Goal: Task Accomplishment & Management: Manage account settings

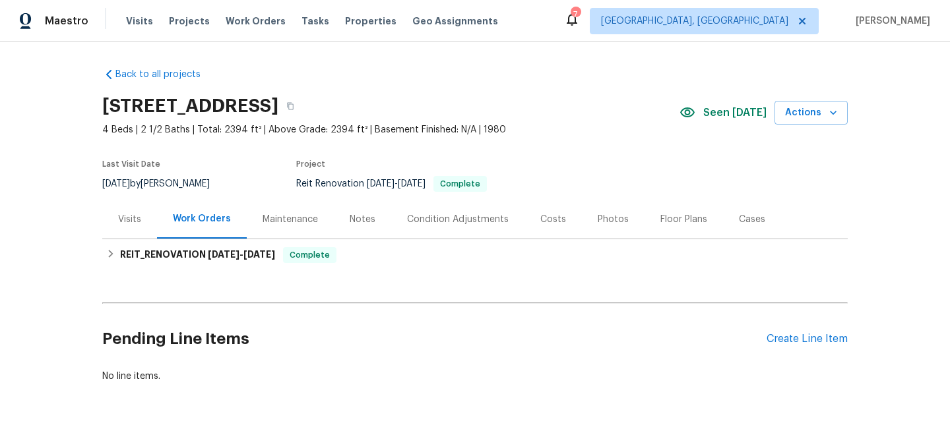
scroll to position [44, 0]
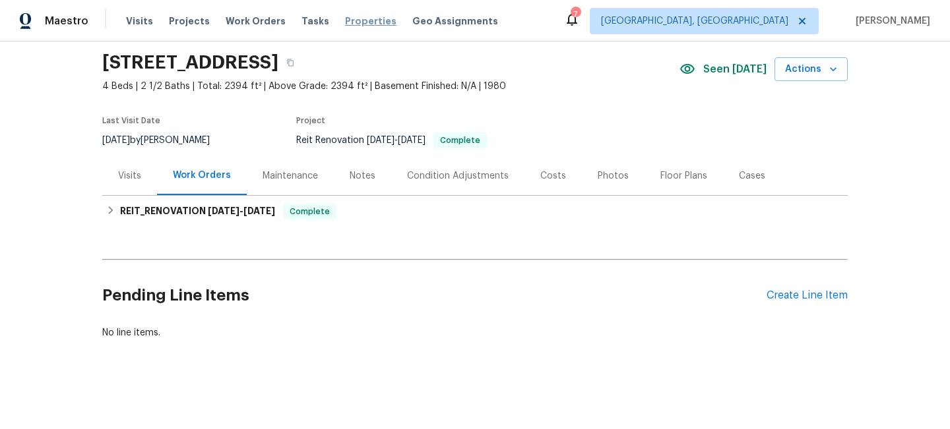
click at [349, 24] on span "Properties" at bounding box center [370, 21] width 51 height 13
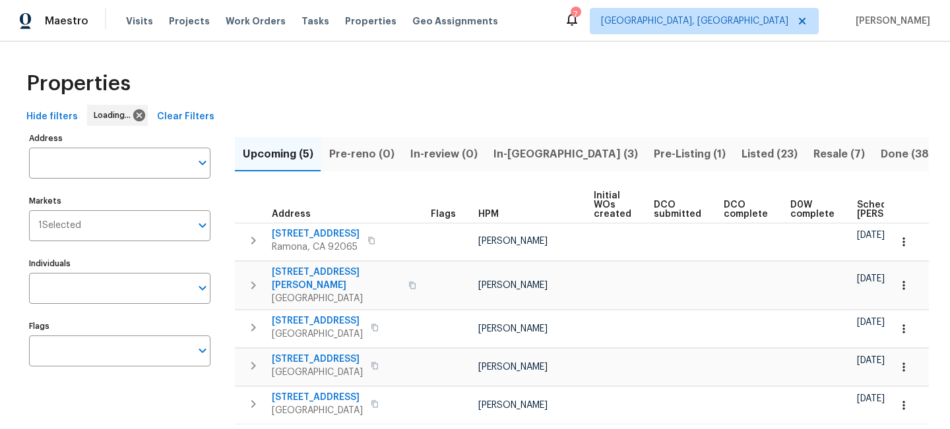
click at [741, 146] on span "Listed (23)" at bounding box center [769, 154] width 56 height 18
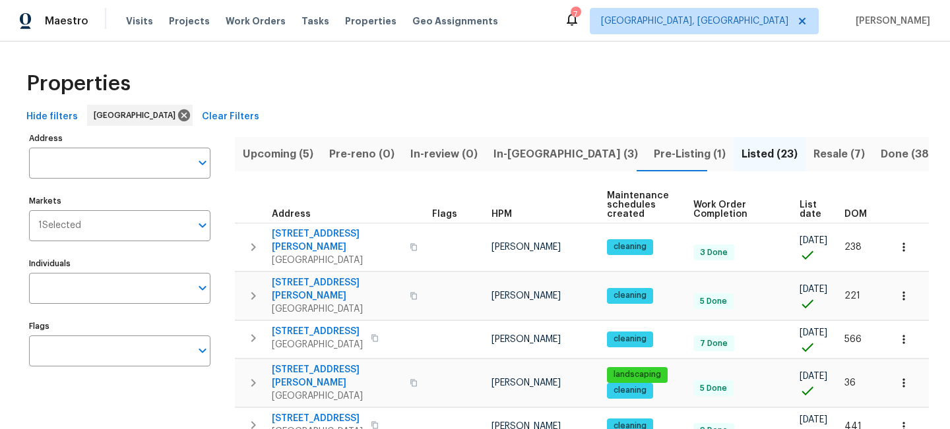
click at [813, 148] on span "Resale (7)" at bounding box center [838, 154] width 51 height 18
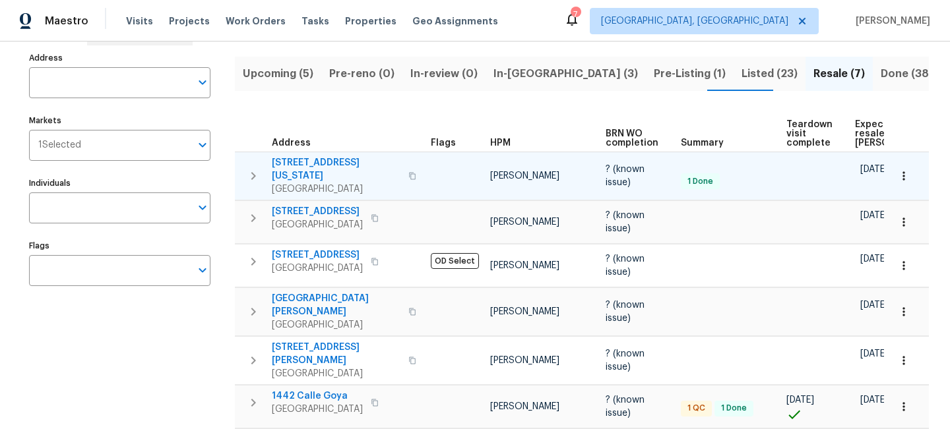
scroll to position [84, 0]
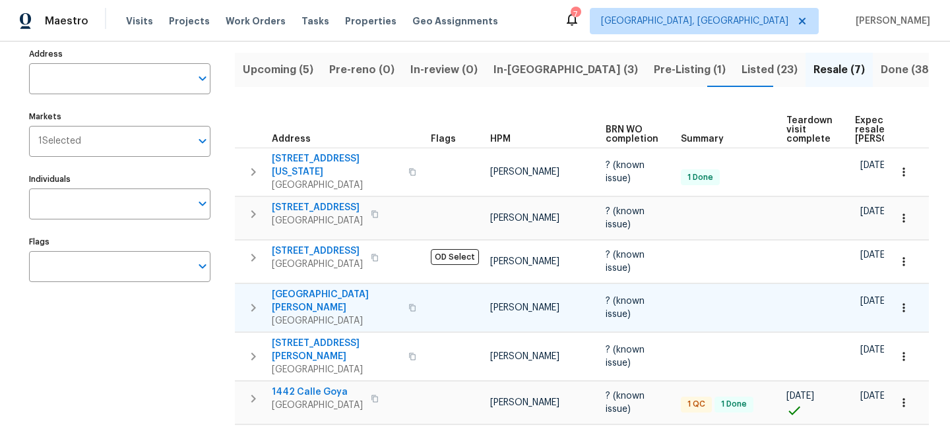
click at [340, 290] on span "13080 Camino Del Valle" at bounding box center [336, 301] width 129 height 26
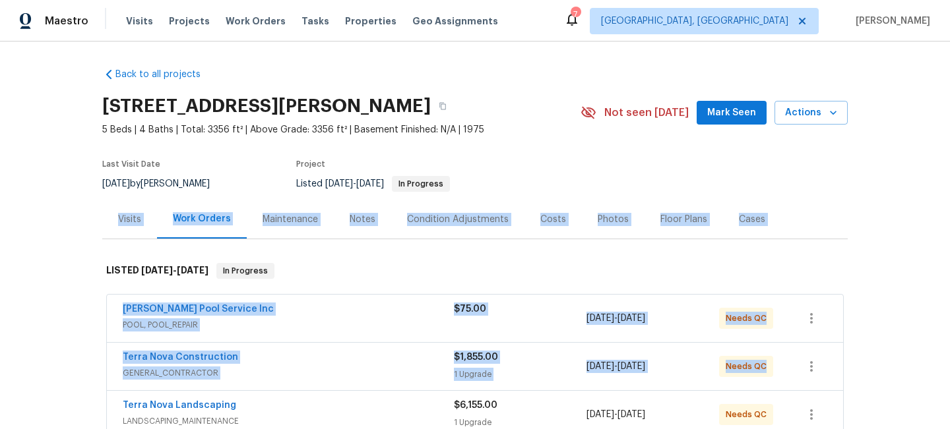
drag, startPoint x: 38, startPoint y: 96, endPoint x: 322, endPoint y: 397, distance: 414.3
click at [322, 397] on div "Back to all projects [STREET_ADDRESS][PERSON_NAME] 5 Beds | 4 Baths | Total: 33…" at bounding box center [475, 236] width 950 height 388
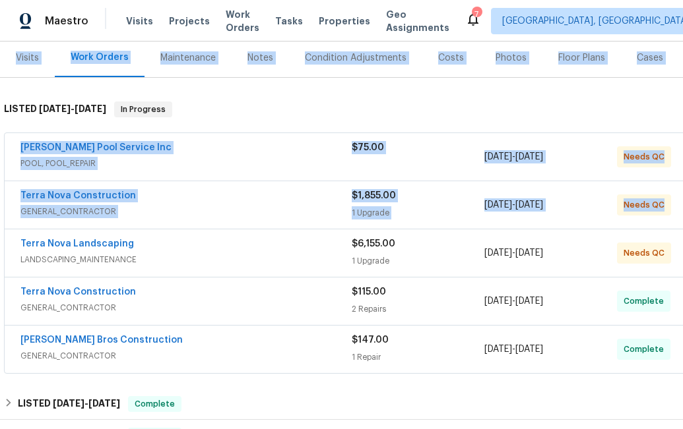
scroll to position [162, 0]
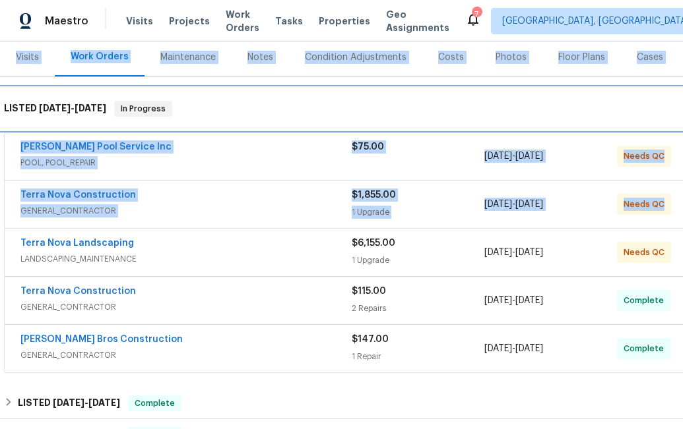
click at [264, 98] on div "LISTED [DATE] - [DATE] In Progress" at bounding box center [372, 109] width 745 height 42
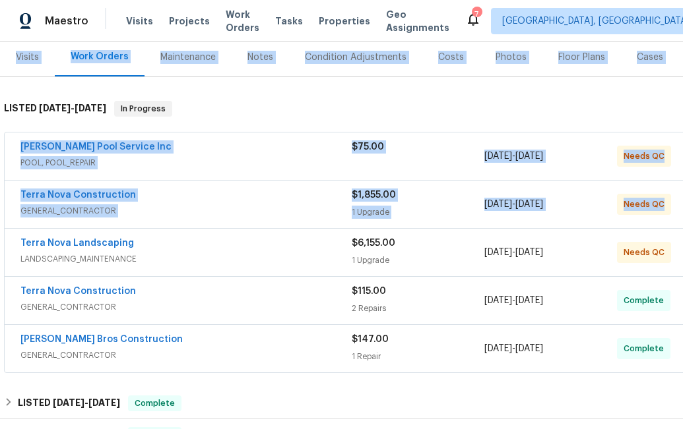
click at [241, 80] on div "Back to all projects [STREET_ADDRESS][PERSON_NAME] 5 Beds | 4 Baths | Total: 33…" at bounding box center [372, 339] width 745 height 888
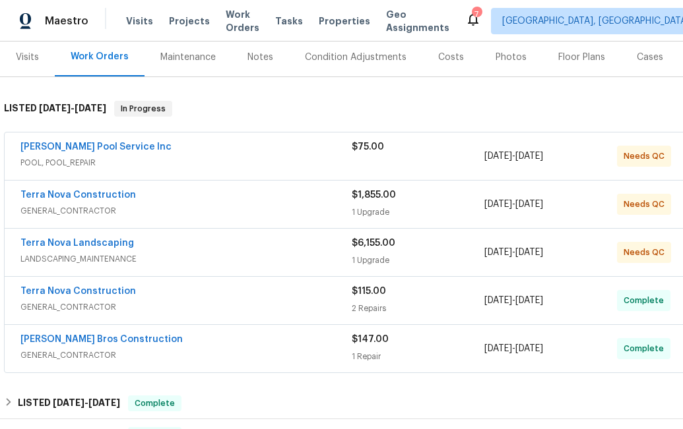
scroll to position [162, 63]
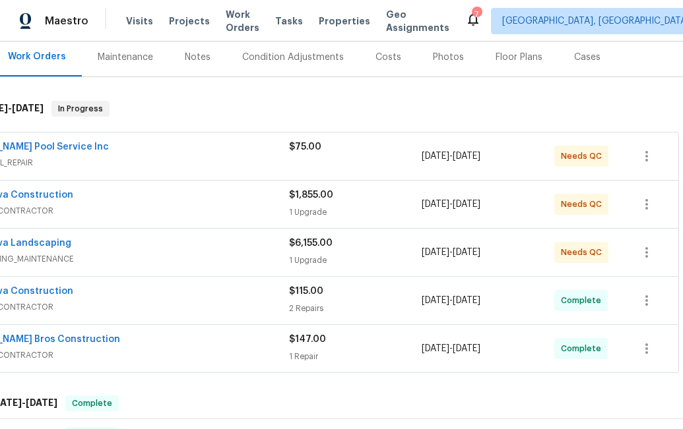
click at [535, 259] on div "[DATE] - [DATE]" at bounding box center [487, 253] width 133 height 32
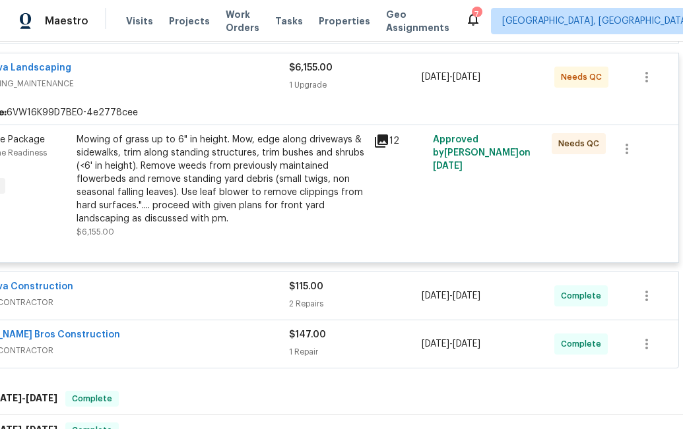
scroll to position [348, 0]
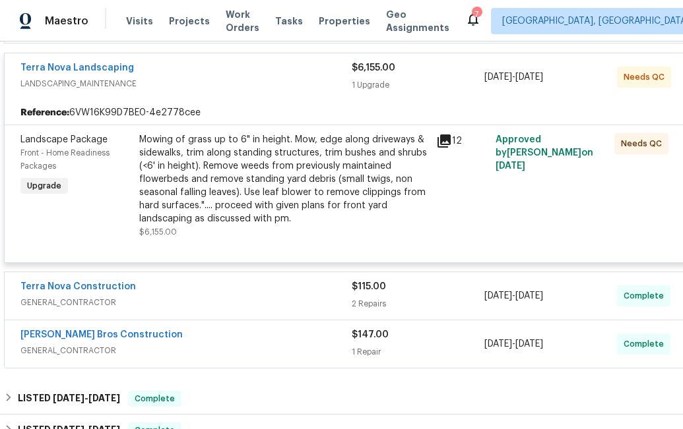
click at [128, 195] on div "Landscape Package Front - Home Readiness Packages Upgrade" at bounding box center [75, 185] width 119 height 113
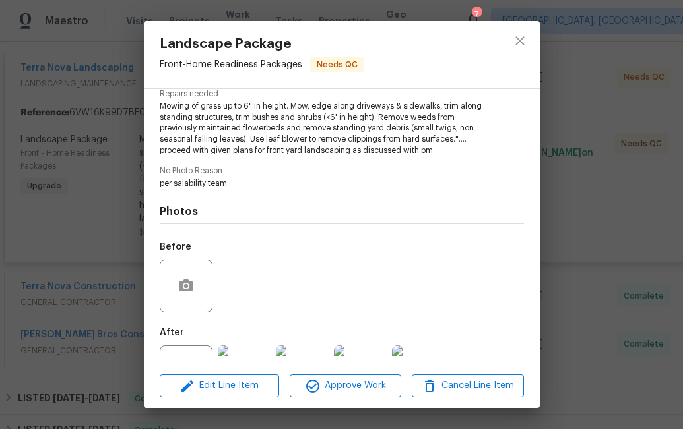
scroll to position [189, 0]
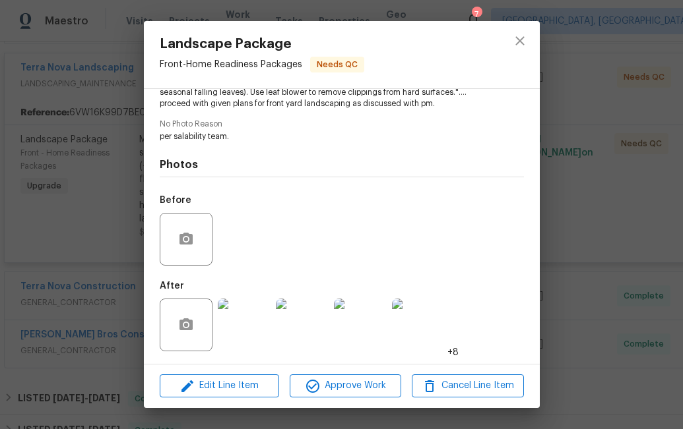
click at [260, 324] on img at bounding box center [244, 325] width 53 height 53
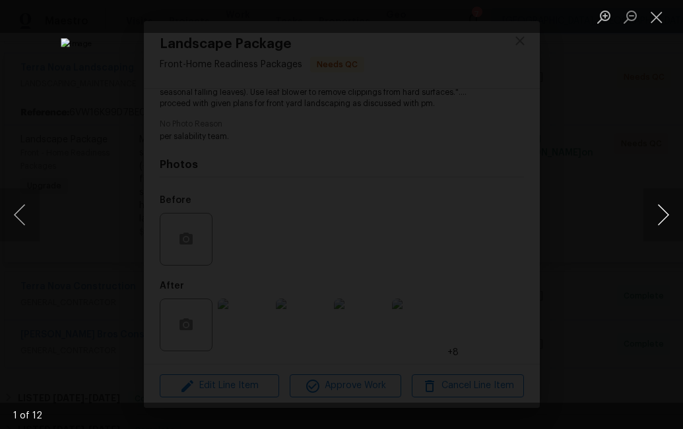
click at [658, 217] on button "Next image" at bounding box center [663, 215] width 40 height 53
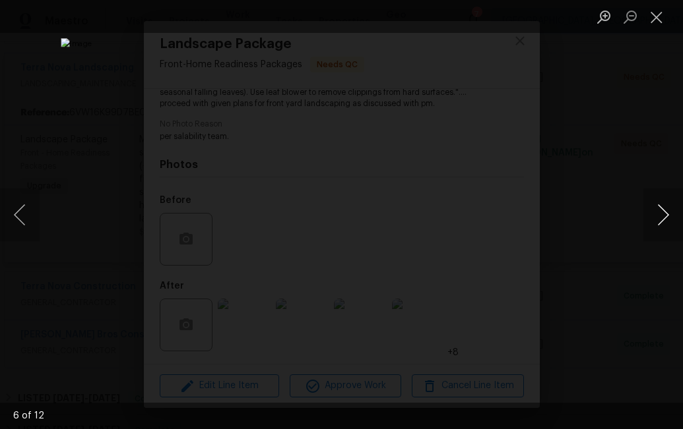
click at [658, 217] on button "Next image" at bounding box center [663, 215] width 40 height 53
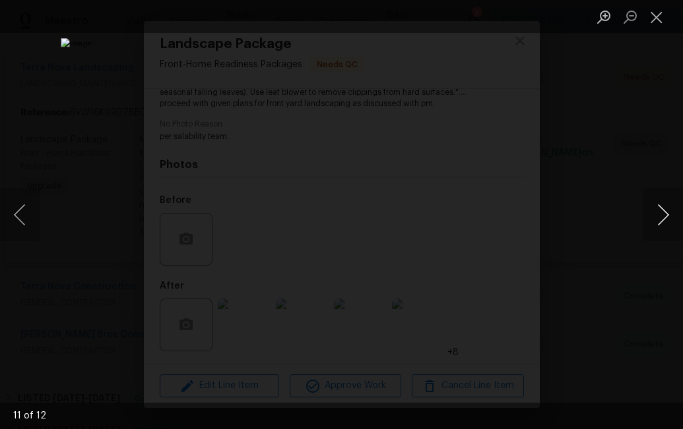
click at [658, 217] on button "Next image" at bounding box center [663, 215] width 40 height 53
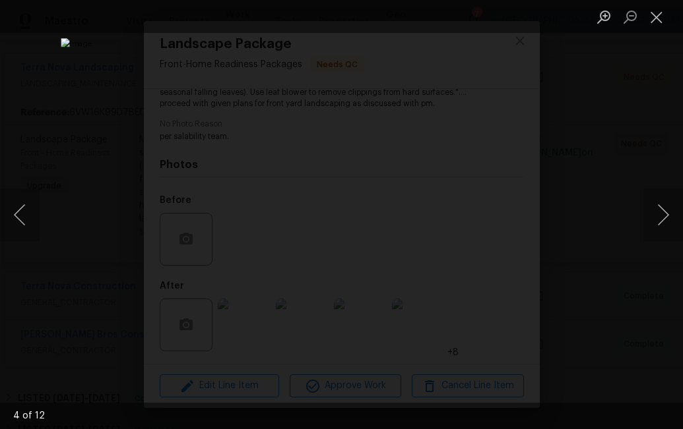
click at [668, 140] on div "Lightbox" at bounding box center [341, 214] width 683 height 429
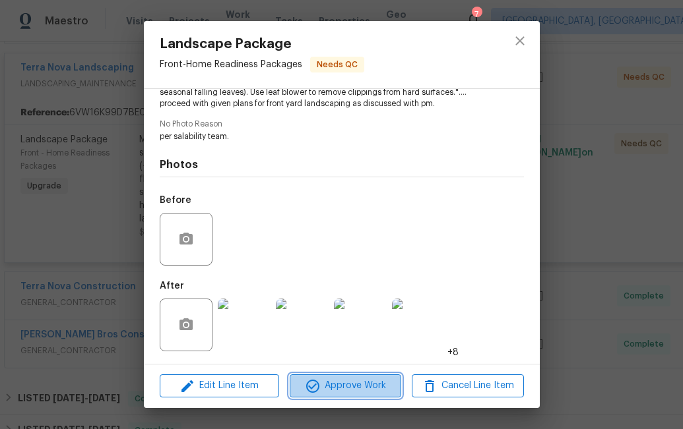
click at [372, 391] on span "Approve Work" at bounding box center [345, 386] width 104 height 16
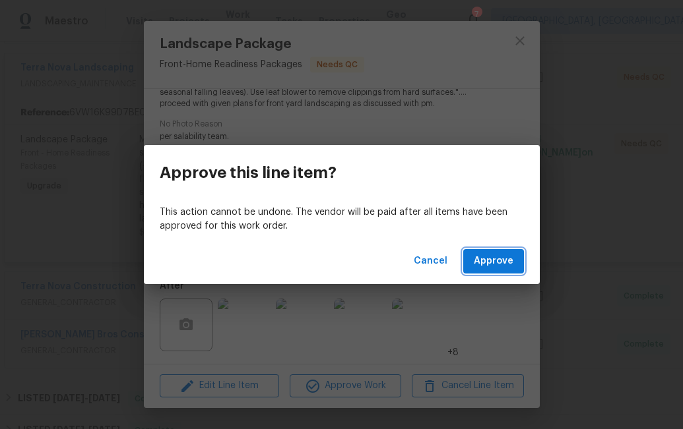
click at [497, 267] on span "Approve" at bounding box center [494, 261] width 40 height 16
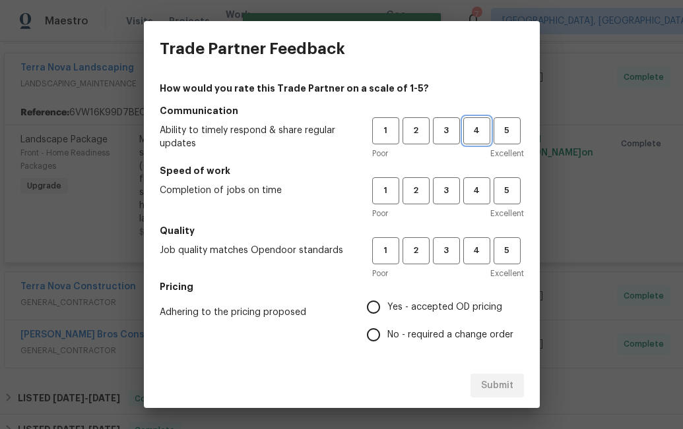
click at [472, 136] on span "4" at bounding box center [476, 130] width 24 height 15
click at [470, 190] on span "4" at bounding box center [476, 190] width 24 height 15
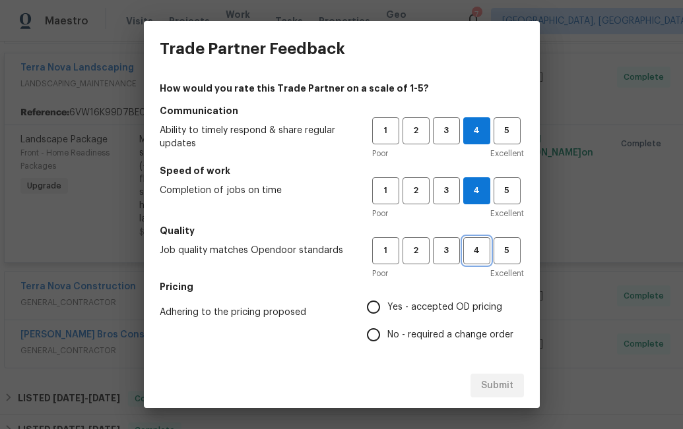
click at [472, 256] on span "4" at bounding box center [476, 250] width 24 height 15
click at [375, 309] on input "Yes - accepted OD pricing" at bounding box center [373, 307] width 28 height 28
radio input "true"
click at [500, 390] on div "Submit" at bounding box center [342, 386] width 396 height 46
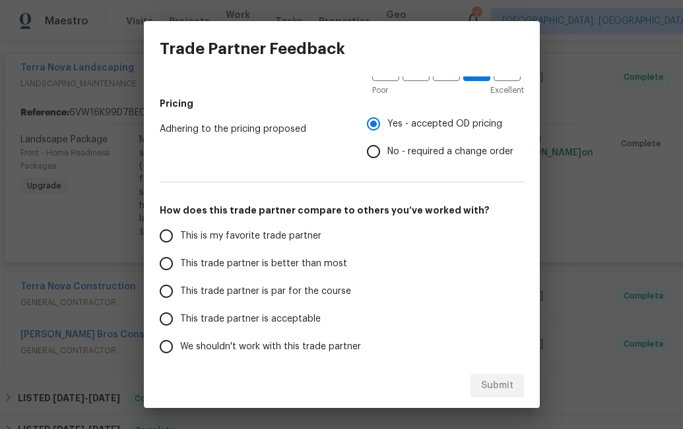
scroll to position [240, 0]
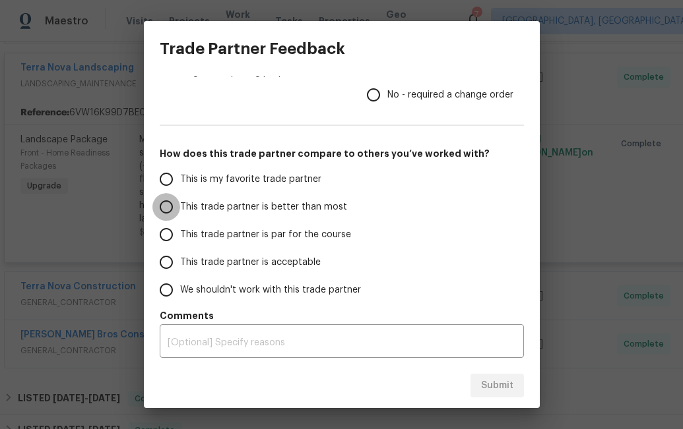
click at [170, 210] on input "This trade partner is better than most" at bounding box center [166, 207] width 28 height 28
click at [491, 393] on span "Submit" at bounding box center [497, 386] width 32 height 16
radio input "true"
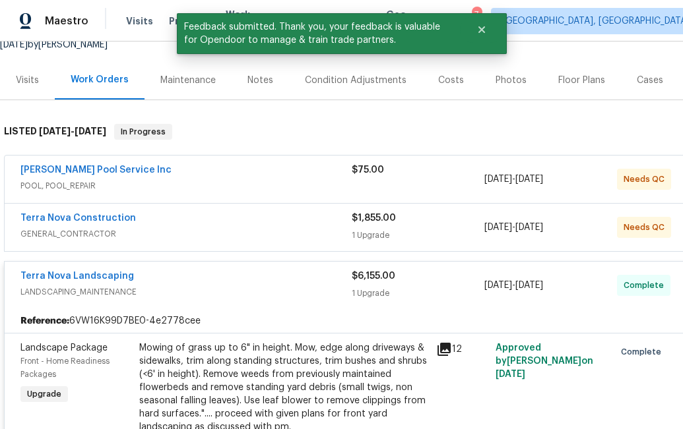
scroll to position [138, 0]
click at [450, 231] on div "1 Upgrade" at bounding box center [417, 235] width 133 height 13
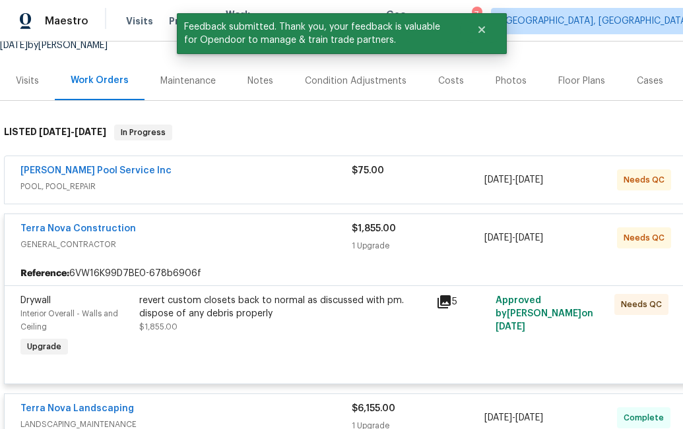
click at [307, 331] on div "revert custom closets back to normal as discussed with pm. dispose of any debri…" at bounding box center [283, 314] width 289 height 40
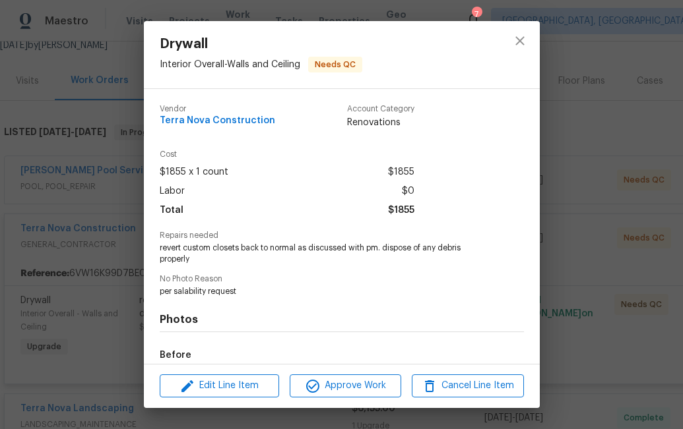
scroll to position [156, 0]
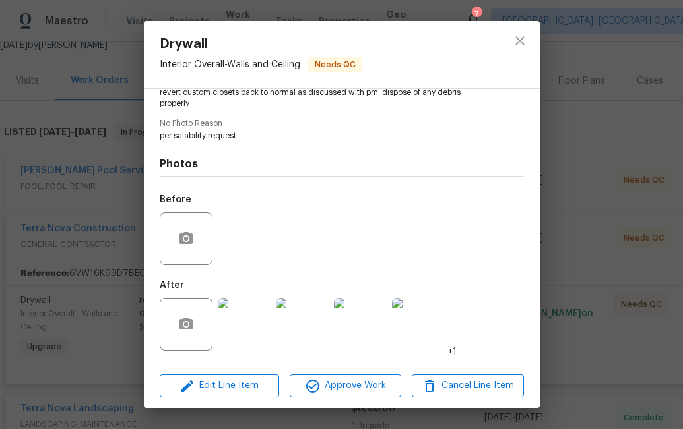
click at [244, 337] on img at bounding box center [244, 324] width 53 height 53
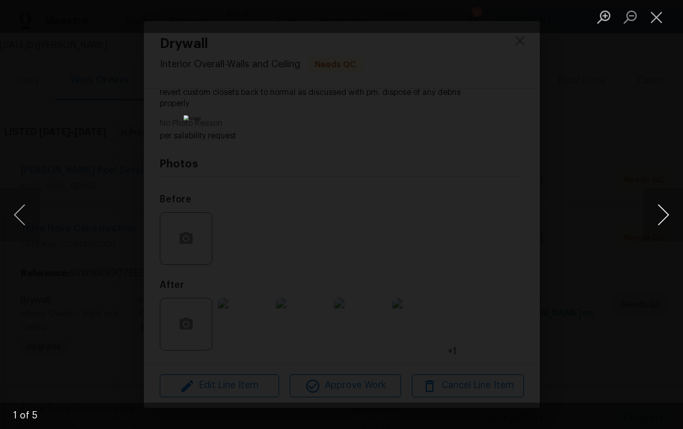
click at [654, 221] on button "Next image" at bounding box center [663, 215] width 40 height 53
click at [659, 212] on button "Next image" at bounding box center [663, 215] width 40 height 53
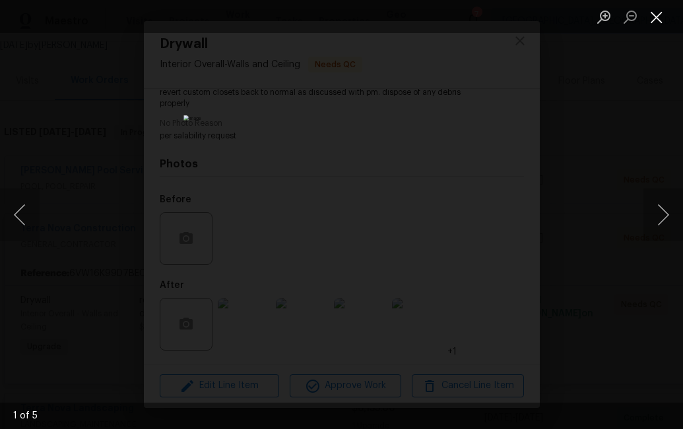
click at [653, 24] on button "Close lightbox" at bounding box center [656, 16] width 26 height 23
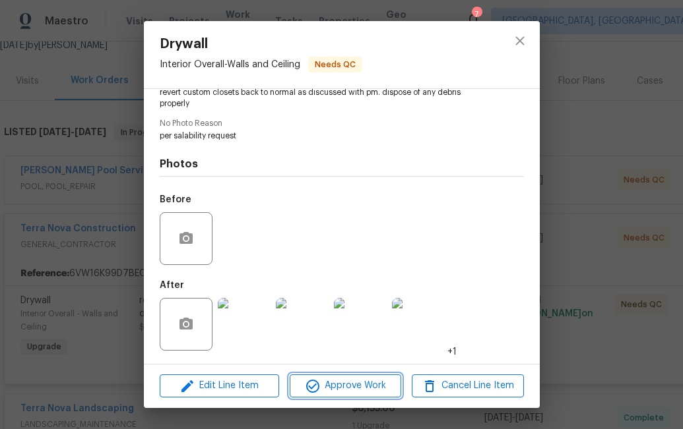
click at [335, 385] on span "Approve Work" at bounding box center [345, 386] width 104 height 16
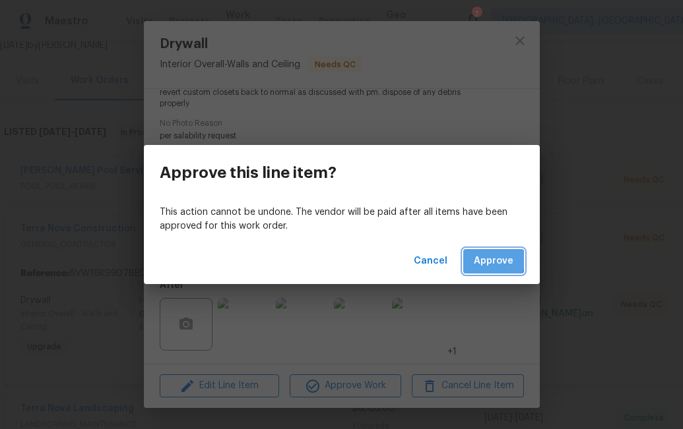
click at [480, 260] on span "Approve" at bounding box center [494, 261] width 40 height 16
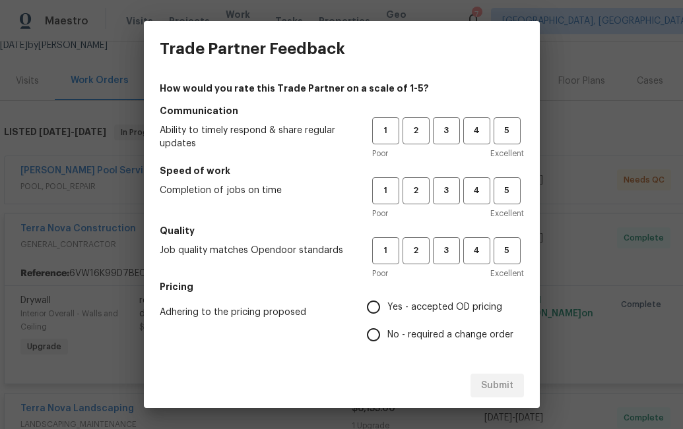
scroll to position [0, 0]
click at [477, 137] on span "4" at bounding box center [476, 130] width 24 height 15
click at [473, 189] on span "4" at bounding box center [476, 190] width 24 height 15
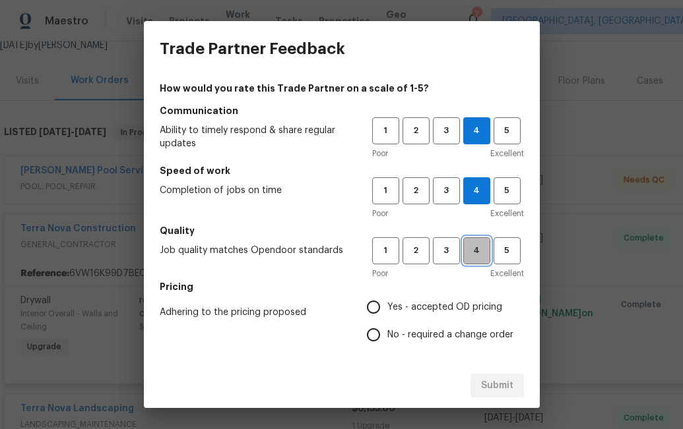
click at [471, 255] on span "4" at bounding box center [476, 250] width 24 height 15
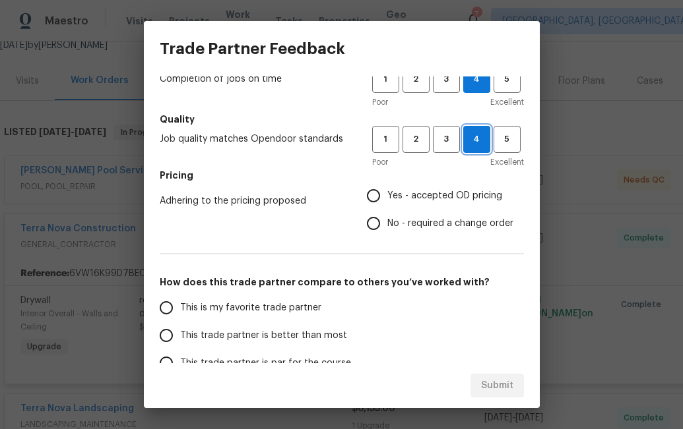
scroll to position [113, 0]
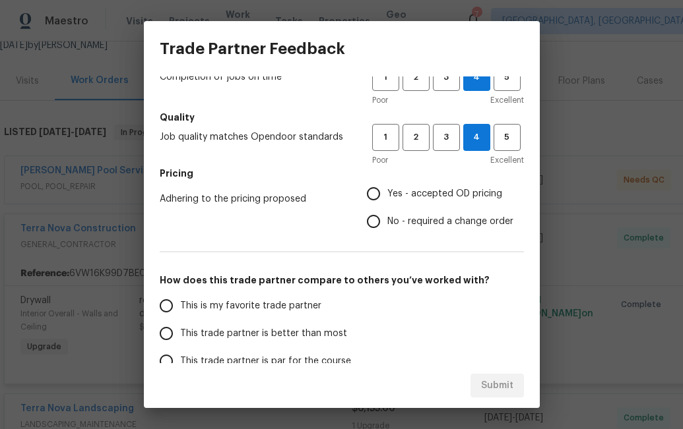
click at [373, 197] on input "Yes - accepted OD pricing" at bounding box center [373, 194] width 28 height 28
radio input "true"
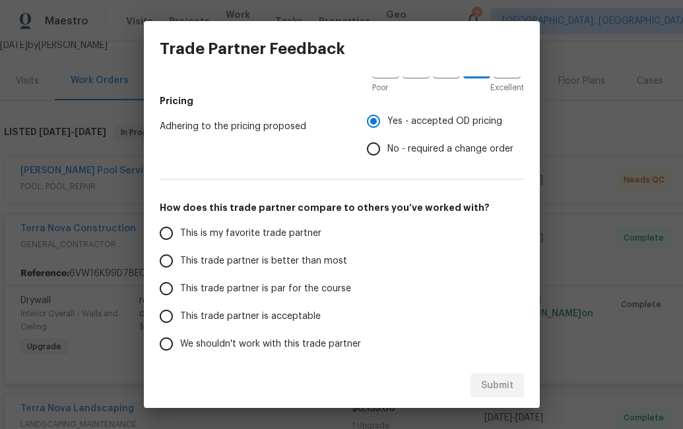
scroll to position [194, 0]
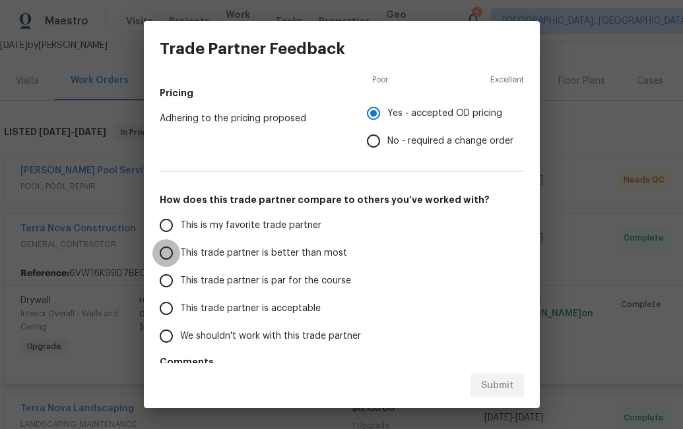
click at [162, 260] on input "This trade partner is better than most" at bounding box center [166, 253] width 28 height 28
click at [485, 378] on span "Submit" at bounding box center [497, 386] width 32 height 16
radio input "true"
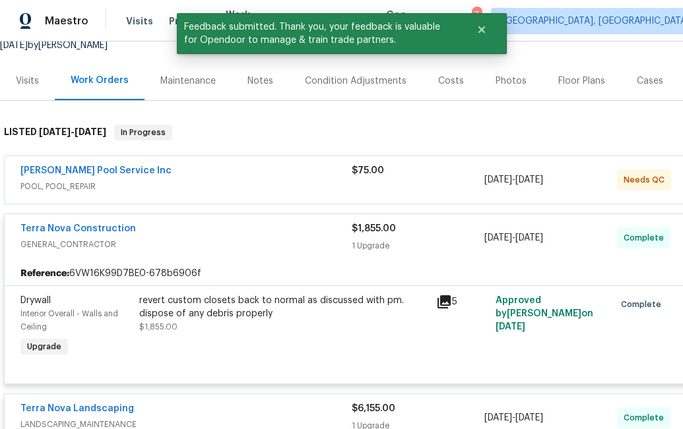
scroll to position [0, 0]
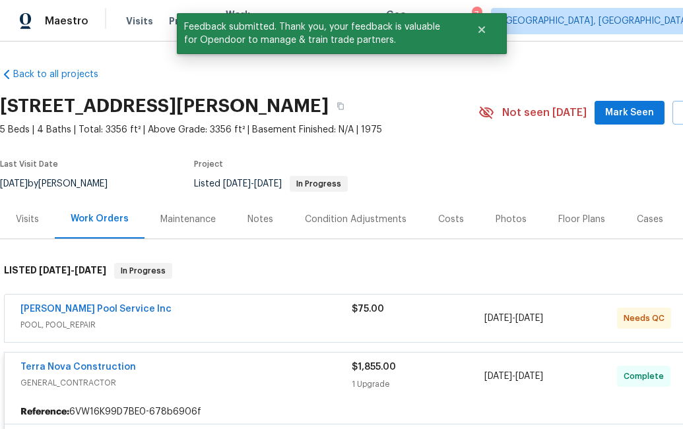
click at [257, 332] on div "[PERSON_NAME] Pool Service Inc POOL, POOL_REPAIR" at bounding box center [185, 319] width 331 height 32
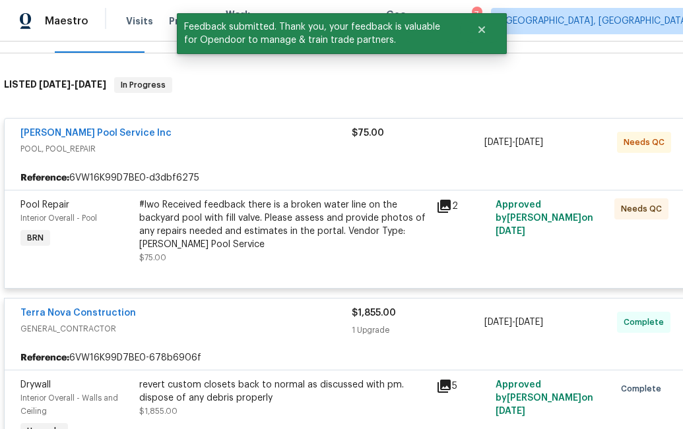
scroll to position [210, 0]
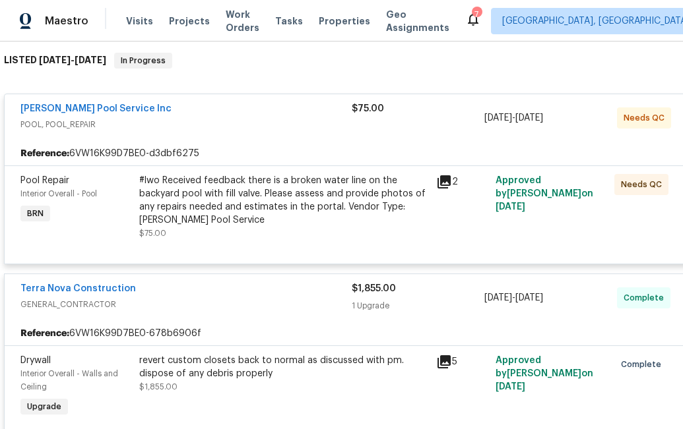
click at [265, 206] on div "#lwo Received feedback there is a broken water line on the backyard pool with f…" at bounding box center [283, 200] width 289 height 53
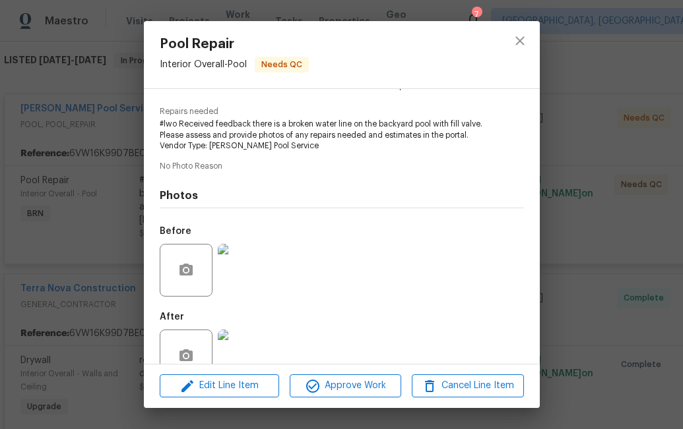
scroll to position [156, 0]
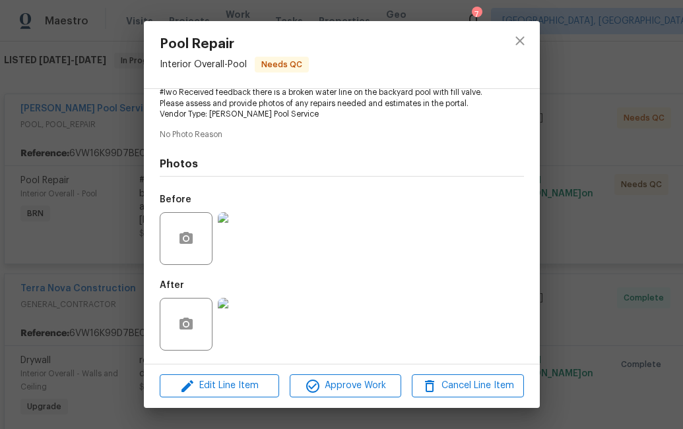
click at [255, 323] on img at bounding box center [244, 324] width 53 height 53
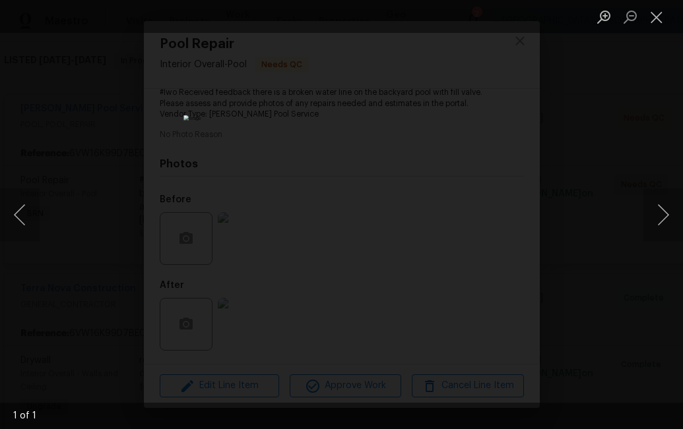
click at [600, 262] on div "Lightbox" at bounding box center [341, 214] width 683 height 429
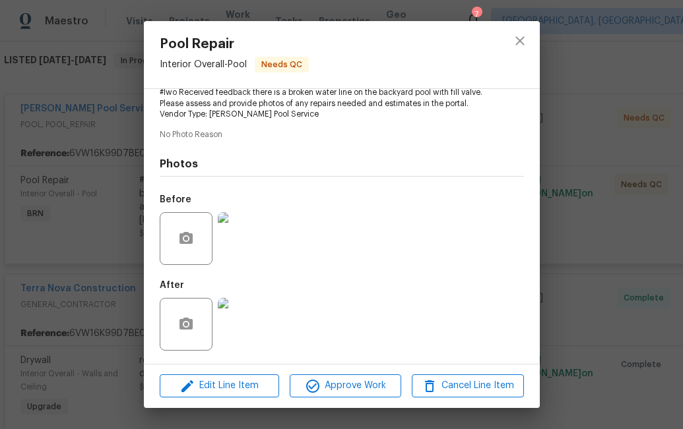
scroll to position [0, 0]
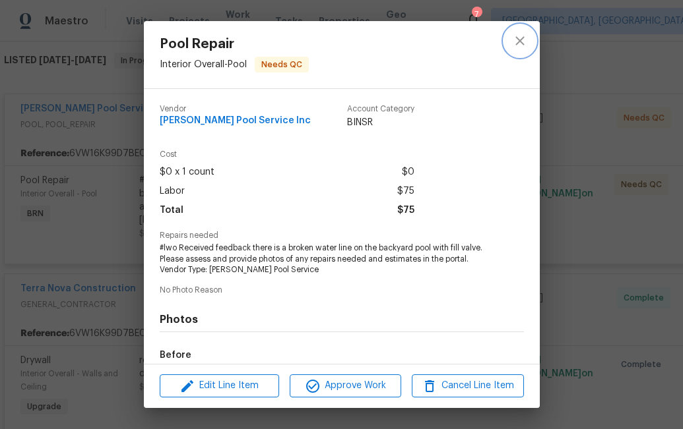
click at [515, 47] on icon "close" at bounding box center [520, 41] width 16 height 16
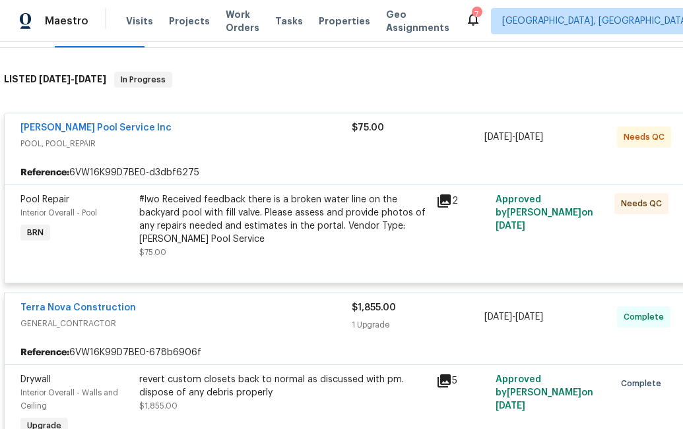
scroll to position [199, 0]
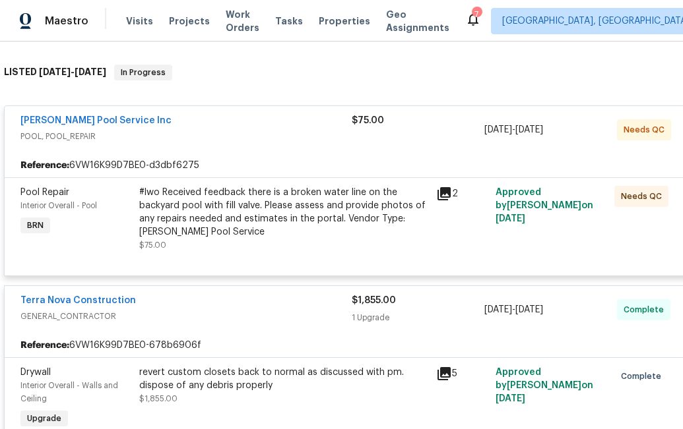
click at [304, 245] on div "#lwo Received feedback there is a broken water line on the backyard pool with f…" at bounding box center [283, 219] width 289 height 66
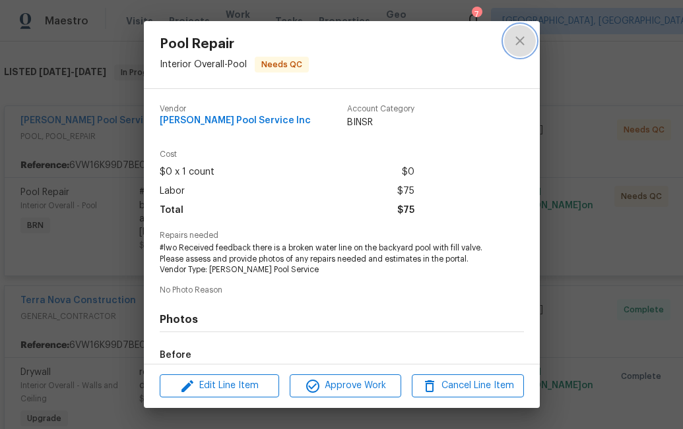
click at [512, 45] on icon "close" at bounding box center [520, 41] width 16 height 16
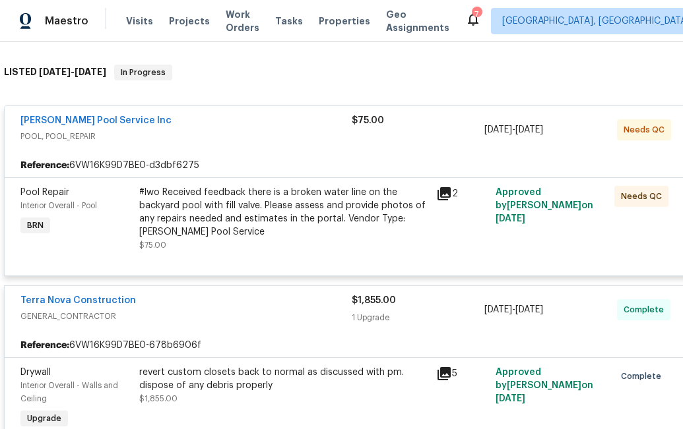
scroll to position [0, 0]
